Goal: Navigation & Orientation: Find specific page/section

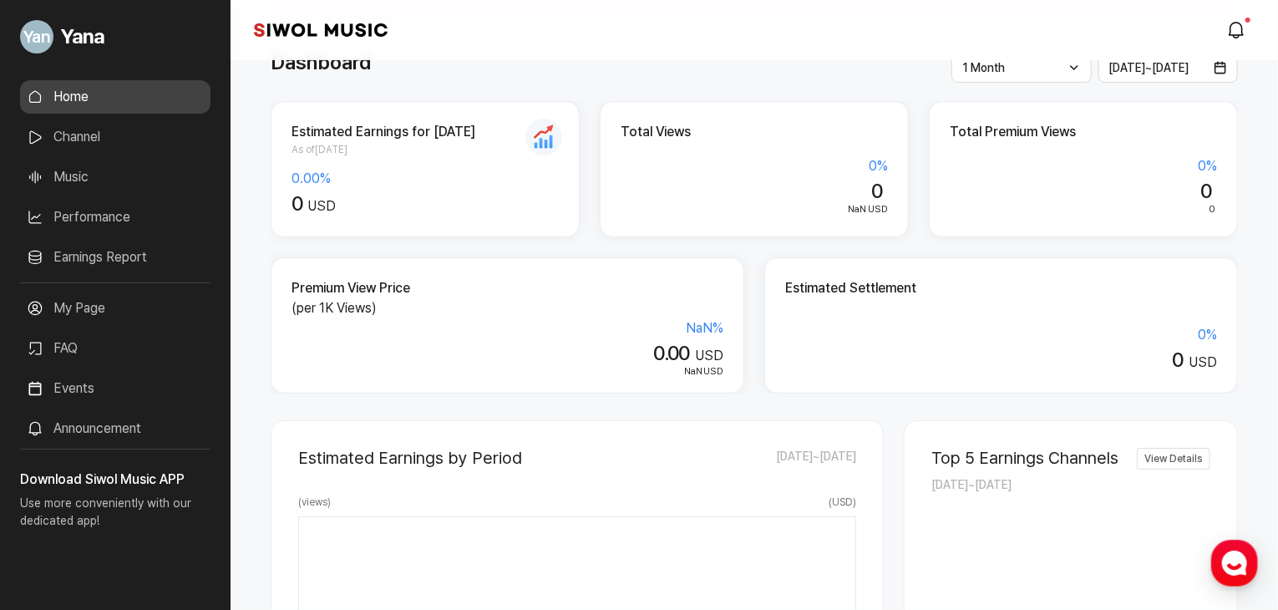
scroll to position [83, 0]
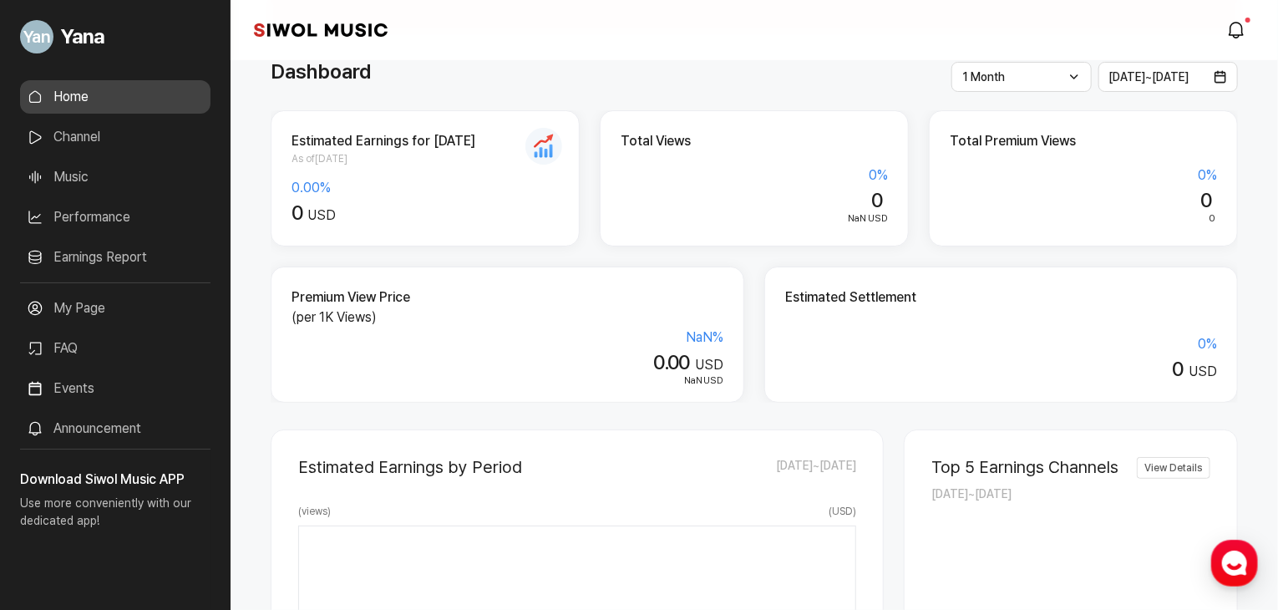
click at [114, 137] on link "Channel" at bounding box center [115, 136] width 190 height 33
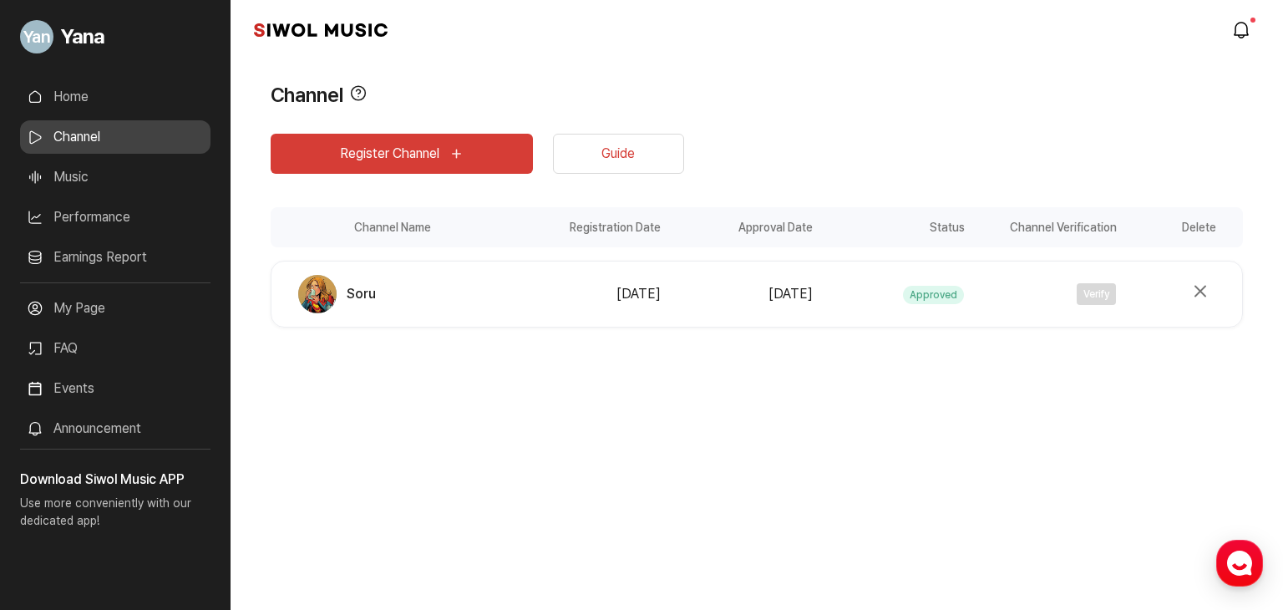
click at [119, 202] on link "Performance" at bounding box center [115, 216] width 190 height 33
click at [120, 214] on link "Performance" at bounding box center [115, 216] width 190 height 33
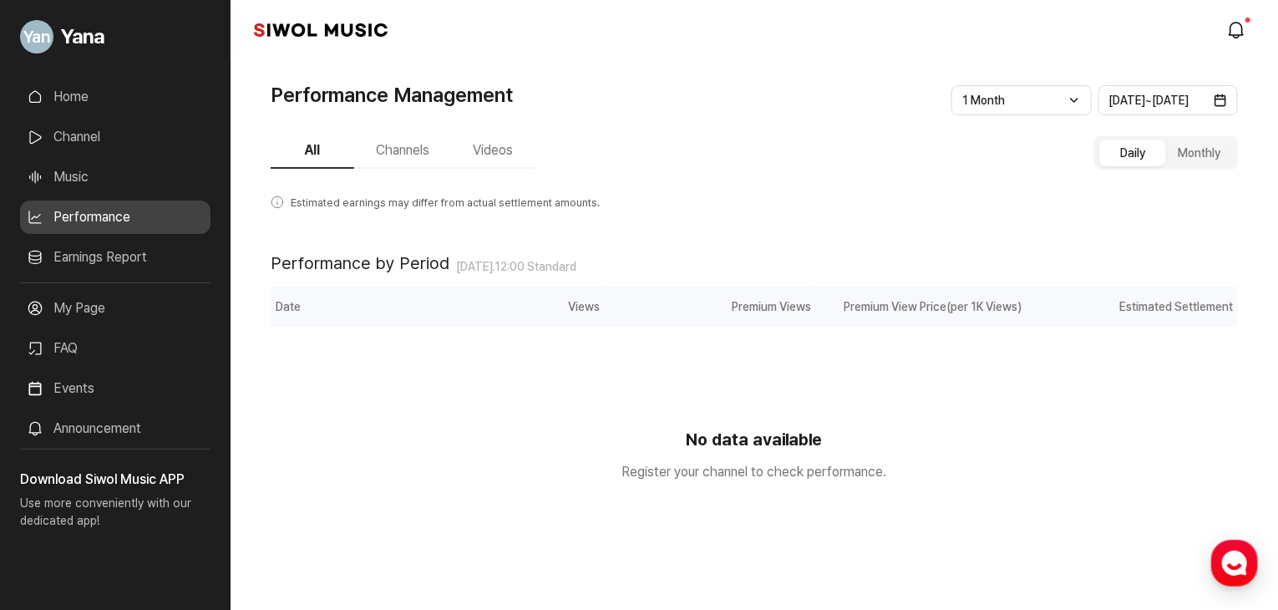
click at [505, 139] on button "Videos" at bounding box center [492, 151] width 83 height 35
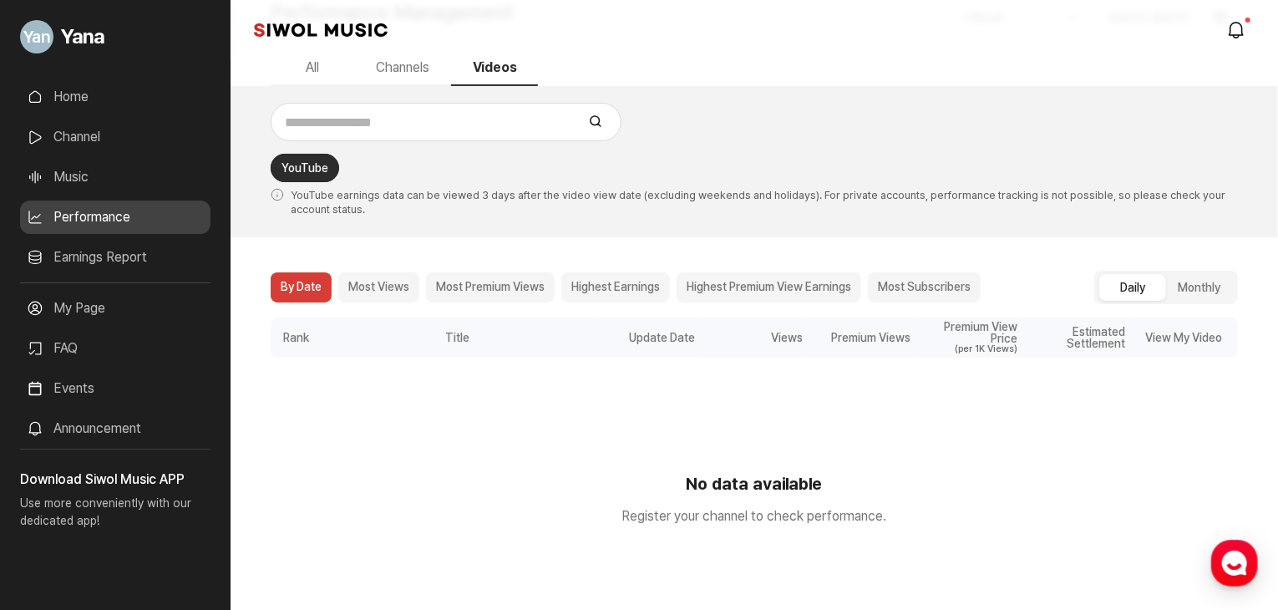
scroll to position [83, 0]
click at [1247, 22] on link "modal.notifications" at bounding box center [1237, 29] width 33 height 33
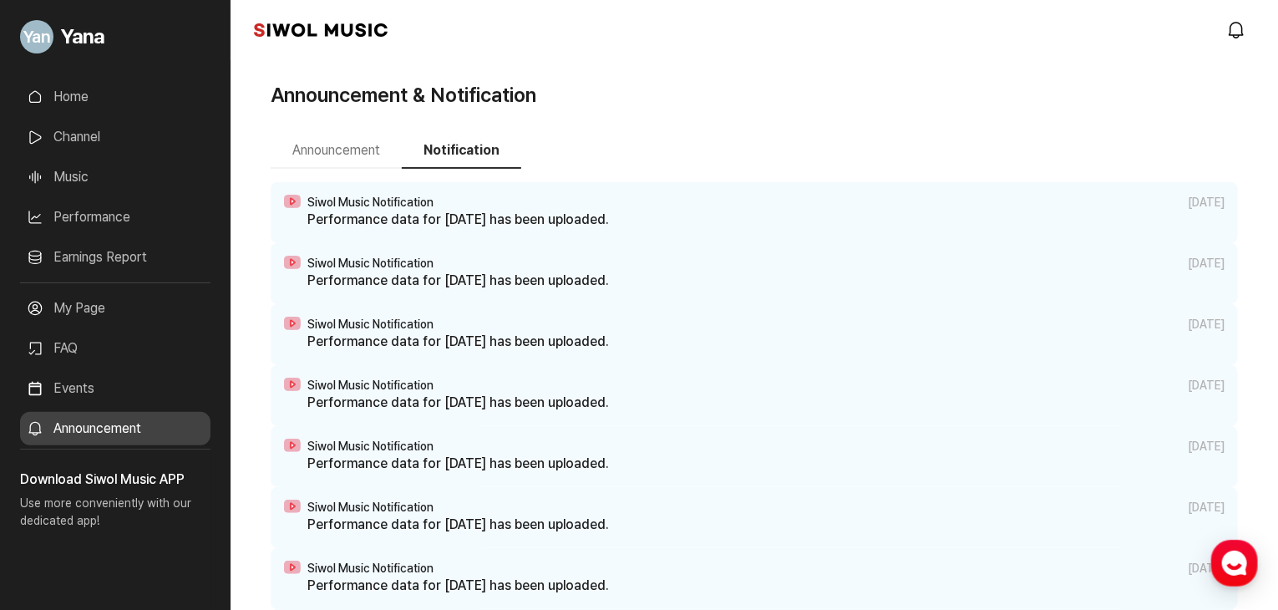
click at [339, 148] on button "Announcement" at bounding box center [336, 151] width 131 height 35
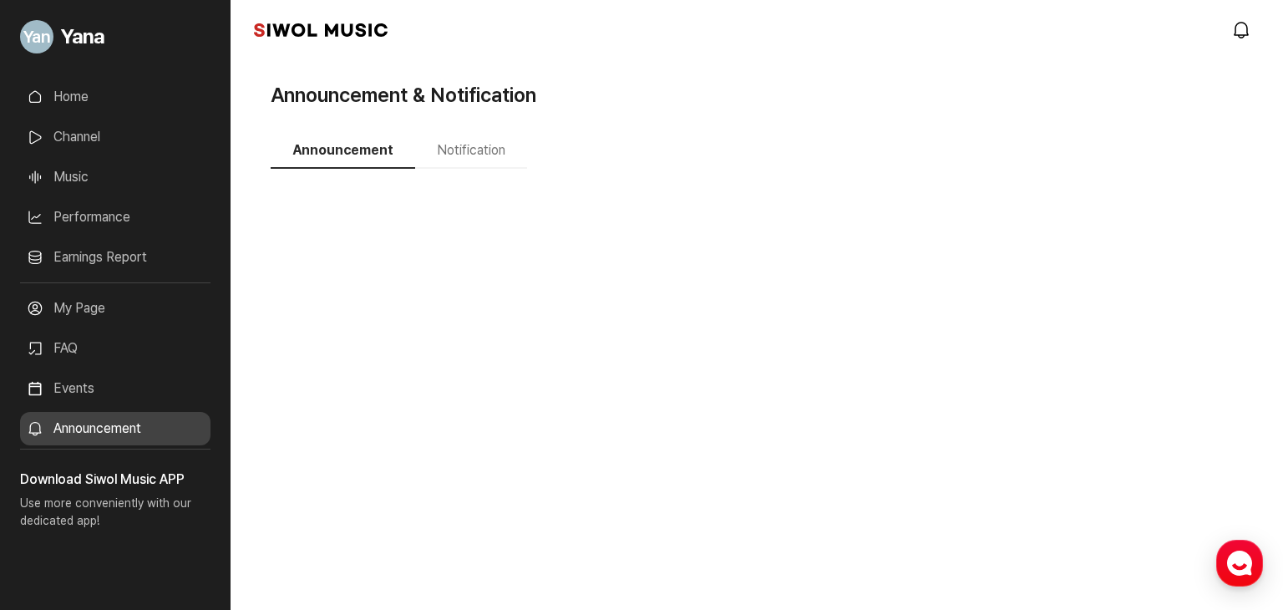
click at [107, 245] on link "Earnings Report" at bounding box center [115, 256] width 190 height 33
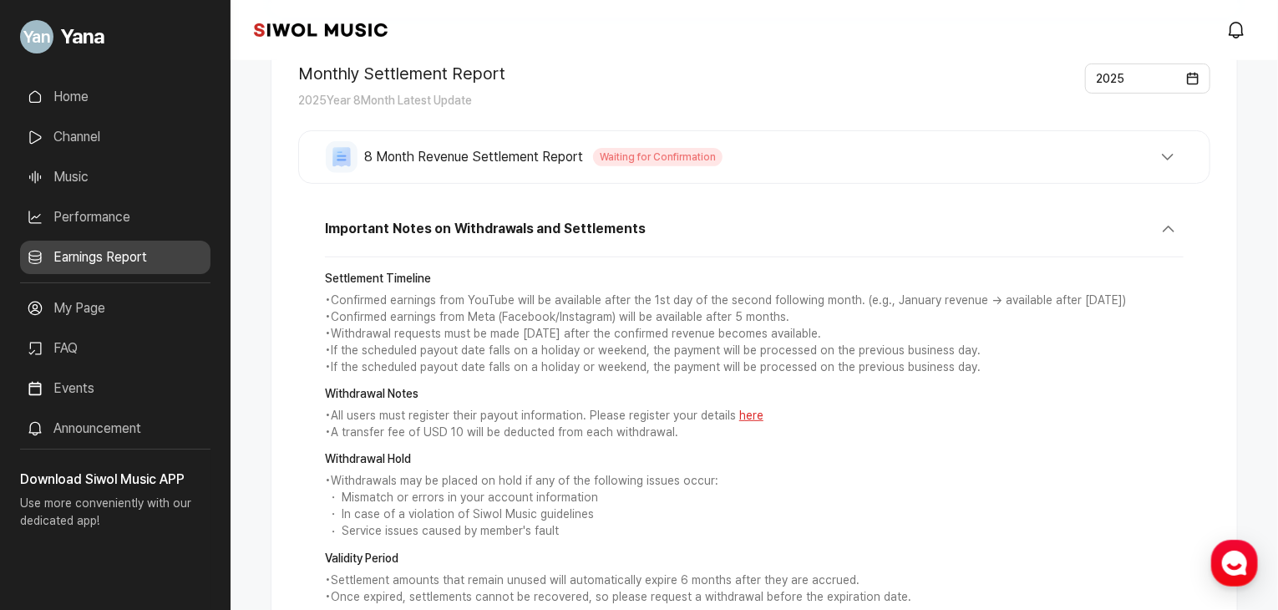
scroll to position [250, 0]
